Goal: Find contact information: Find contact information

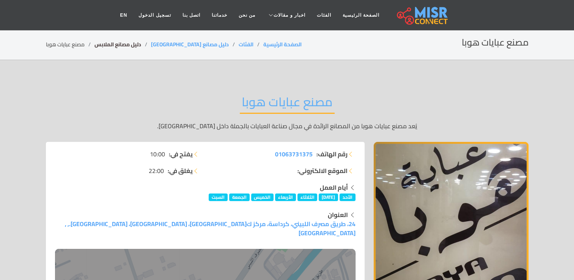
click at [130, 46] on link "دليل مصانع الملابس" at bounding box center [117, 44] width 47 height 10
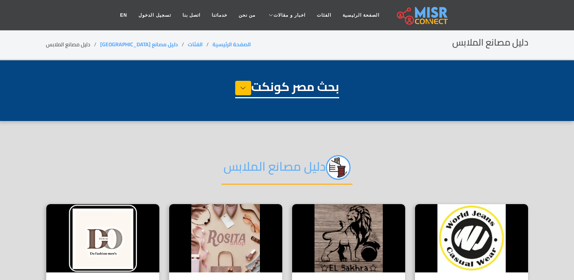
select select "**********"
click at [135, 43] on link "دليل مصانع [GEOGRAPHIC_DATA]" at bounding box center [139, 44] width 78 height 10
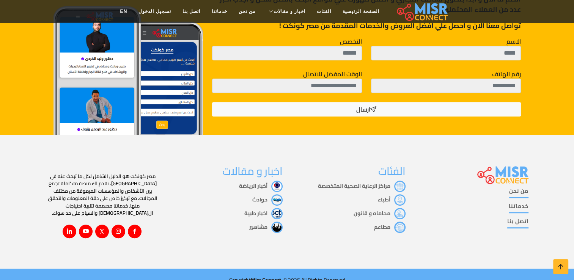
scroll to position [341, 0]
click at [83, 225] on link at bounding box center [86, 232] width 14 height 14
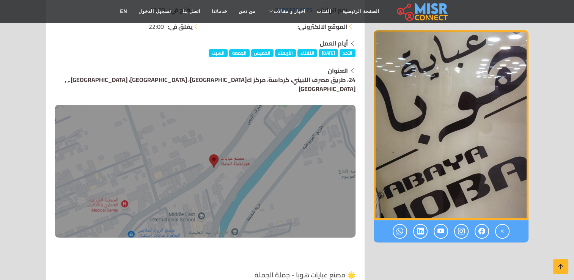
scroll to position [145, 0]
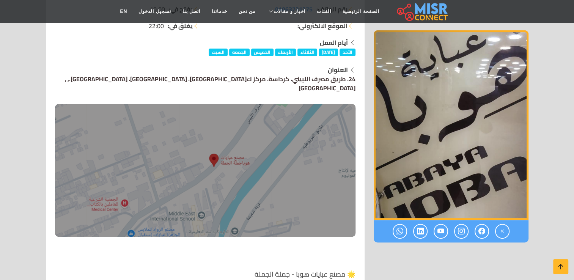
click at [227, 148] on img at bounding box center [205, 170] width 300 height 133
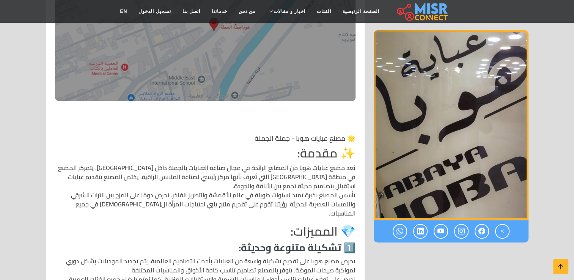
scroll to position [283, 0]
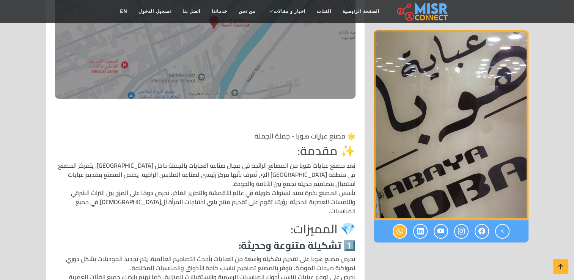
click at [400, 226] on icon at bounding box center [399, 231] width 7 height 13
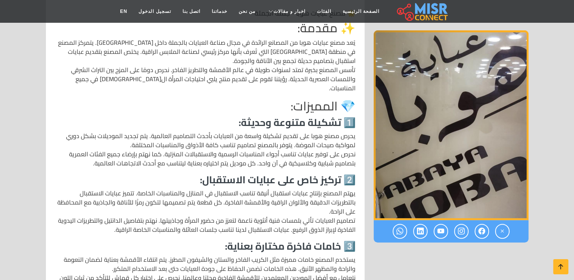
scroll to position [412, 0]
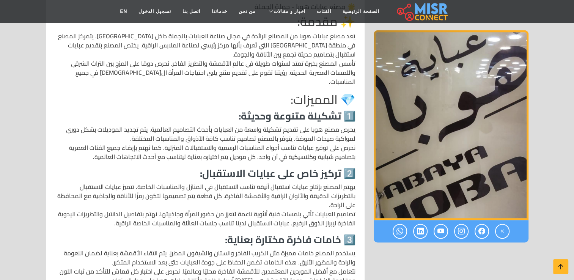
click at [345, 110] on h3 "1️⃣ تشكيلة متنوعة وحديثة:" at bounding box center [205, 116] width 300 height 12
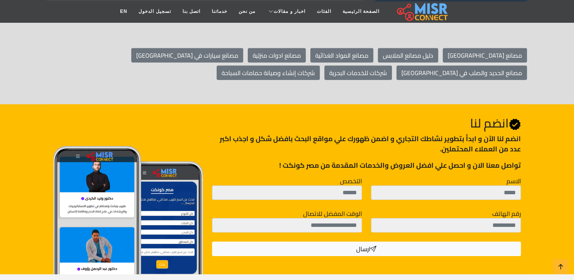
scroll to position [2268, 0]
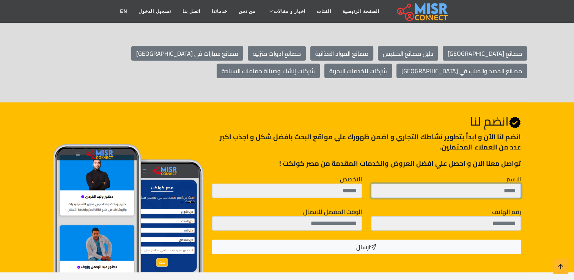
click at [455, 184] on input "الاسم" at bounding box center [446, 191] width 150 height 14
type input "******"
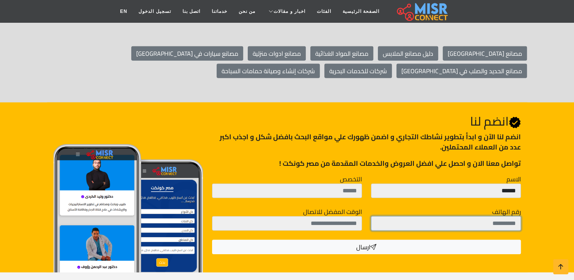
click at [433, 216] on input "رقم الهاتف" at bounding box center [446, 223] width 150 height 14
type input "**********"
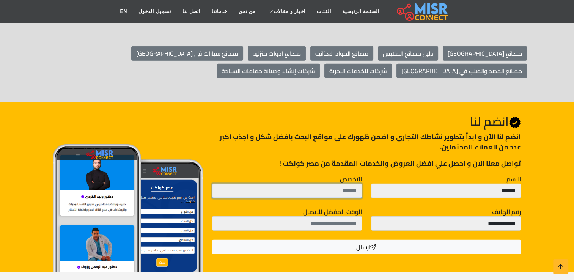
click at [334, 184] on input "التخصص" at bounding box center [287, 191] width 150 height 14
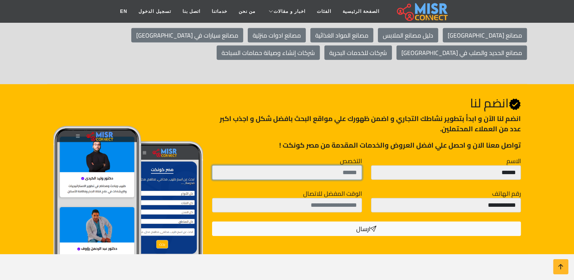
scroll to position [2385, 0]
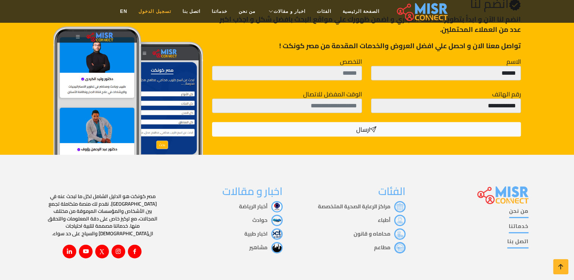
click at [167, 18] on link "تسجيل الدخول" at bounding box center [155, 11] width 44 height 14
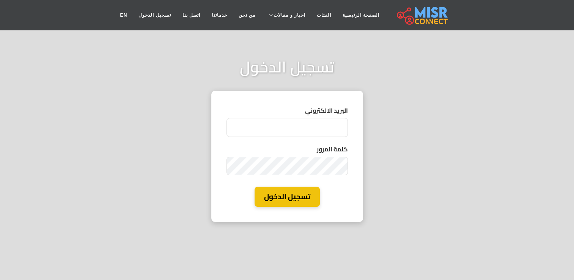
click at [278, 127] on input "البريد الالكتروني" at bounding box center [286, 127] width 121 height 19
type input "**********"
click at [285, 194] on button "تسجيل الدخول" at bounding box center [286, 197] width 65 height 20
